Goal: Navigation & Orientation: Find specific page/section

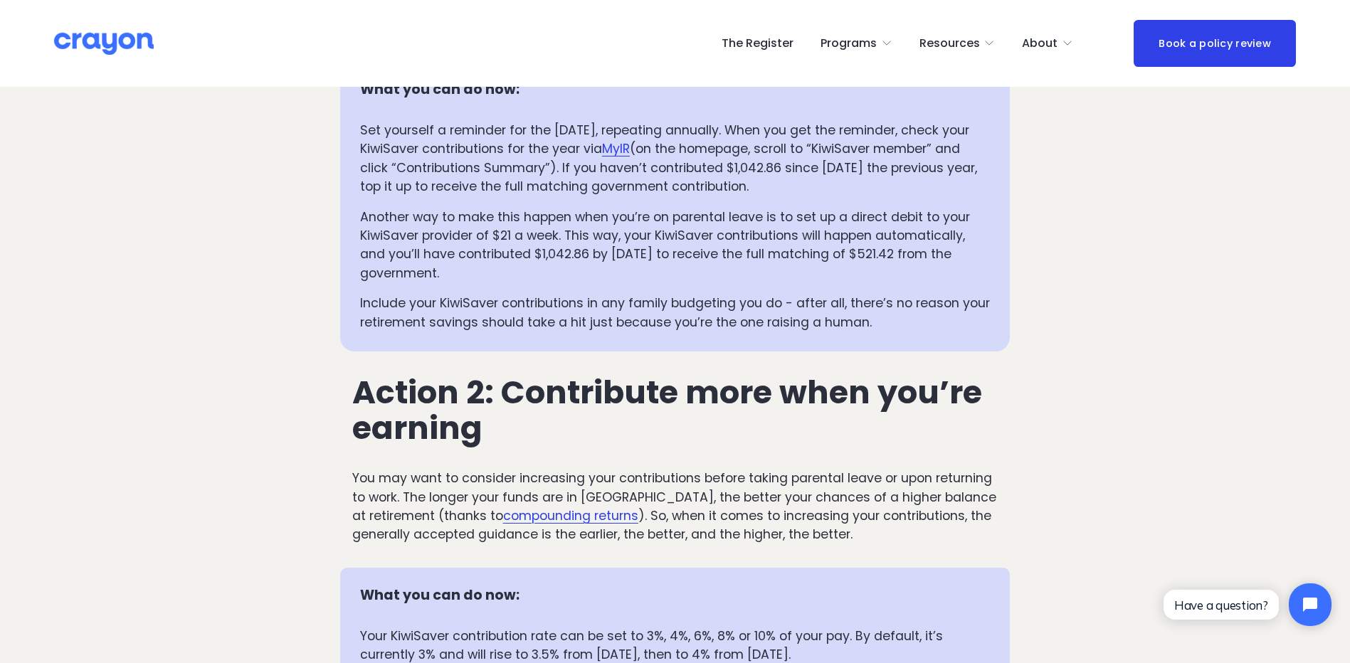
scroll to position [1921, 0]
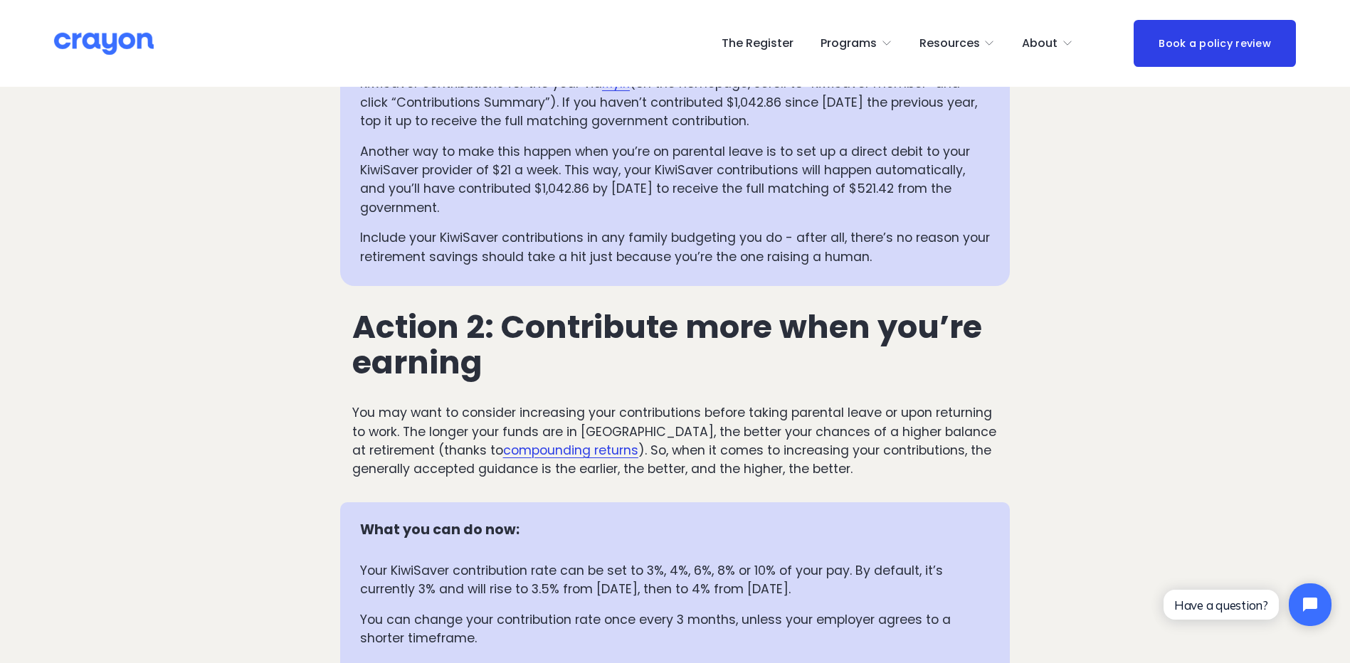
drag, startPoint x: 761, startPoint y: 35, endPoint x: 761, endPoint y: 43, distance: 7.9
click at [761, 33] on link "The Register" at bounding box center [757, 43] width 72 height 23
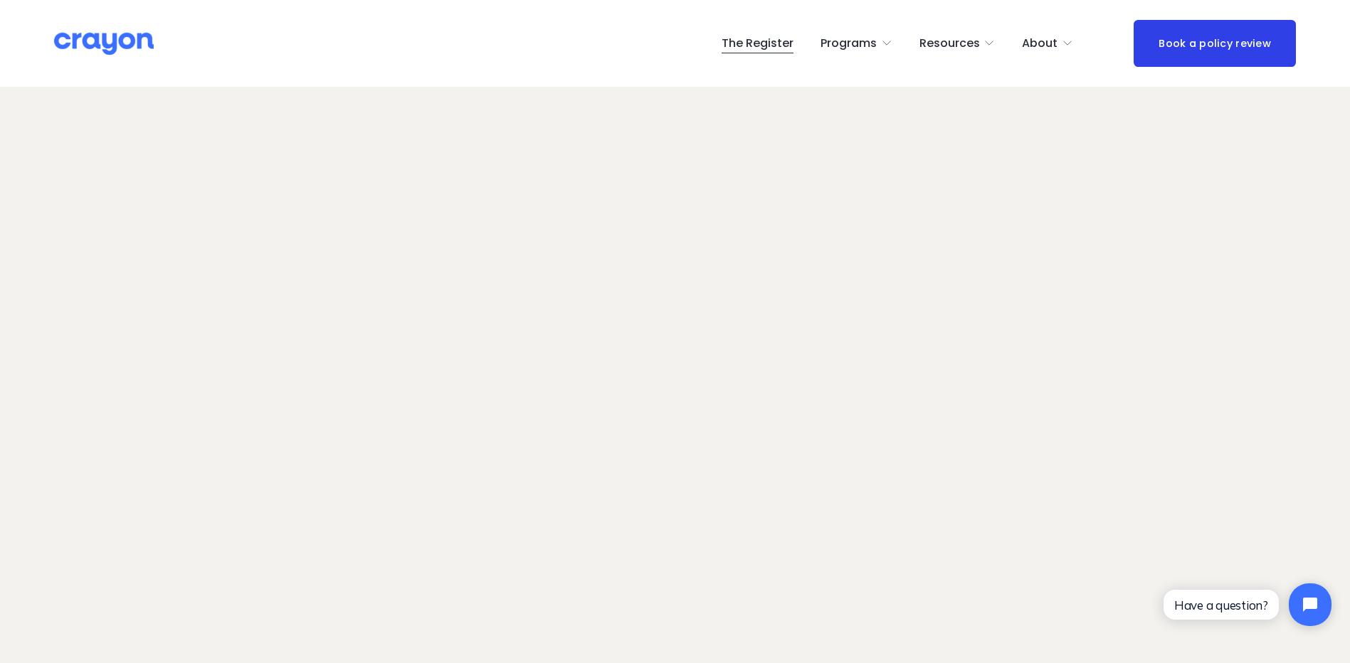
click at [1046, 40] on span "About" at bounding box center [1040, 43] width 36 height 21
click at [0, 0] on span "About Us" at bounding box center [0, 0] width 0 height 0
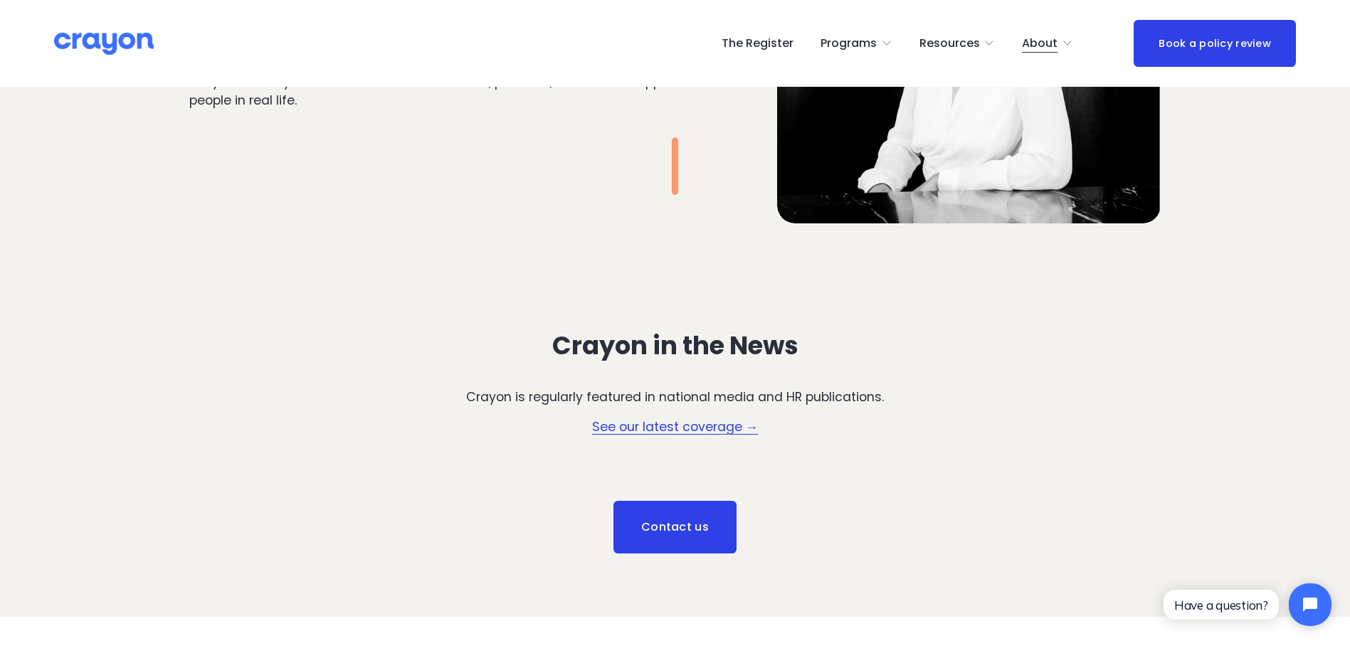
scroll to position [1826, 0]
